Goal: Task Accomplishment & Management: Manage account settings

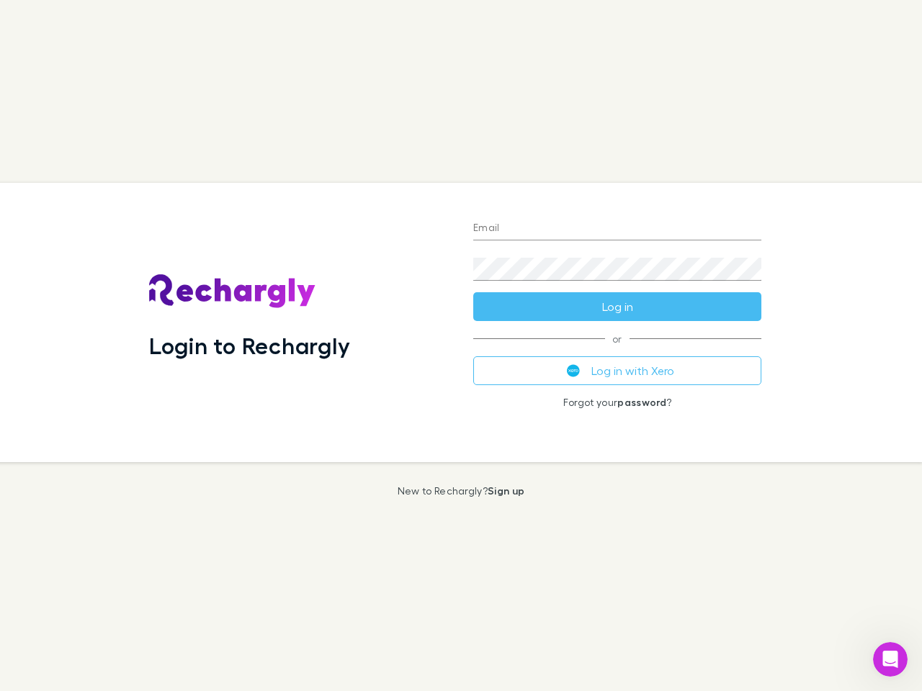
click at [461, 346] on div "Login to Rechargly" at bounding box center [300, 322] width 324 height 279
click at [617, 229] on input "Email" at bounding box center [617, 228] width 288 height 23
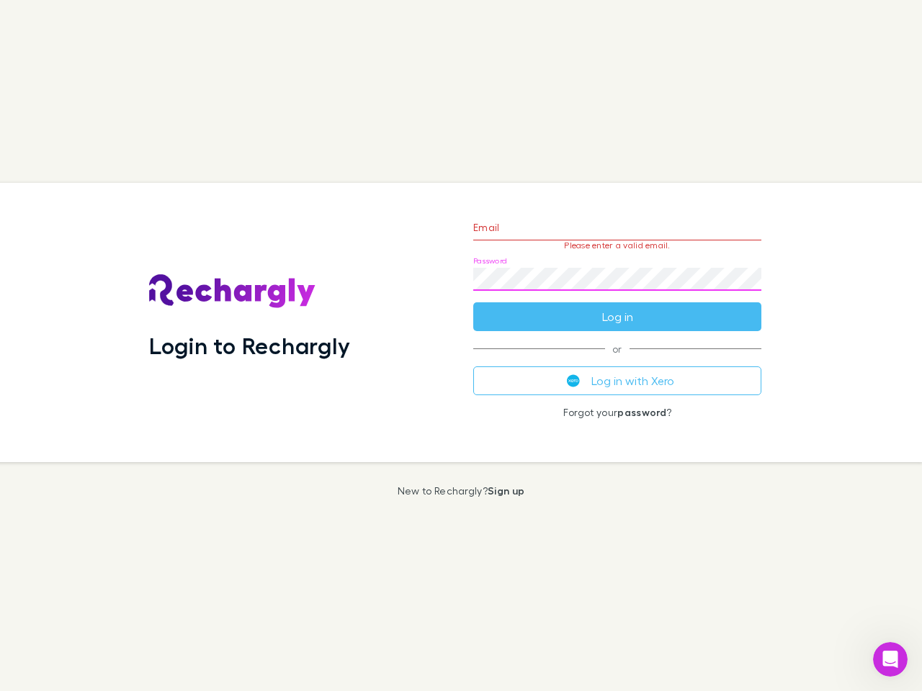
click at [617, 307] on form "Email Please enter a valid email. Password Log in" at bounding box center [617, 268] width 288 height 125
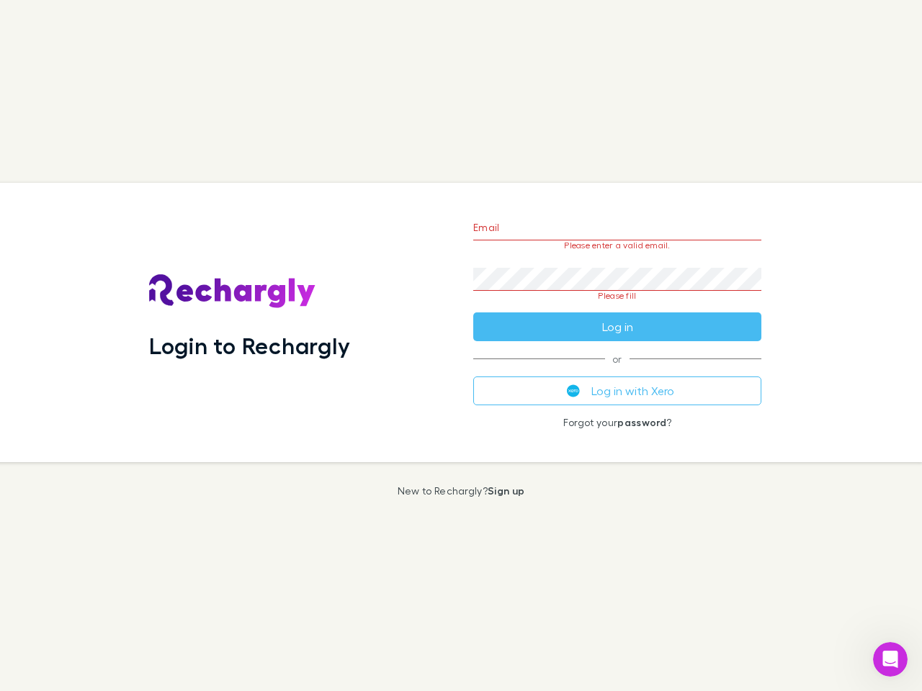
click at [617, 371] on div "Email Please enter a valid email. Password Please fill Log in or Log in with Xe…" at bounding box center [617, 322] width 311 height 279
click at [890, 660] on icon "Open Intercom Messenger" at bounding box center [891, 660] width 24 height 24
